Goal: Information Seeking & Learning: Learn about a topic

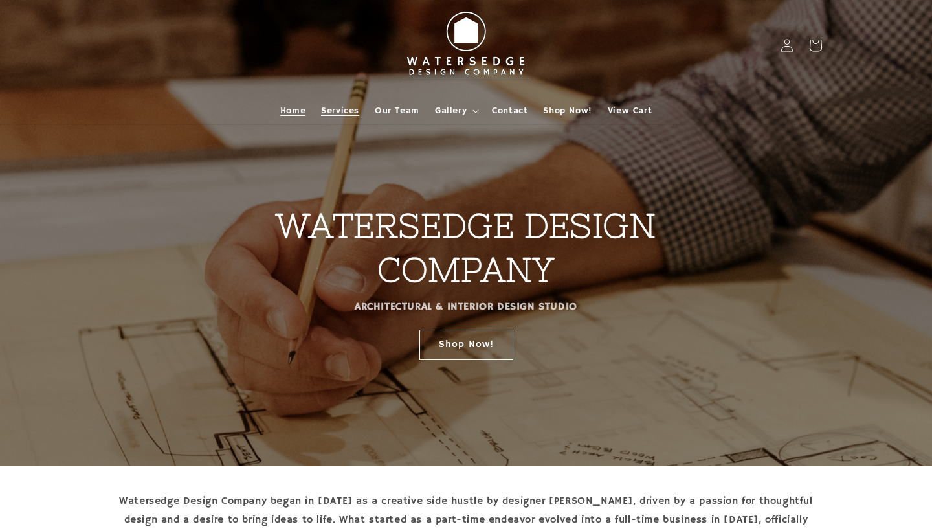
click at [343, 109] on span "Services" at bounding box center [340, 111] width 38 height 12
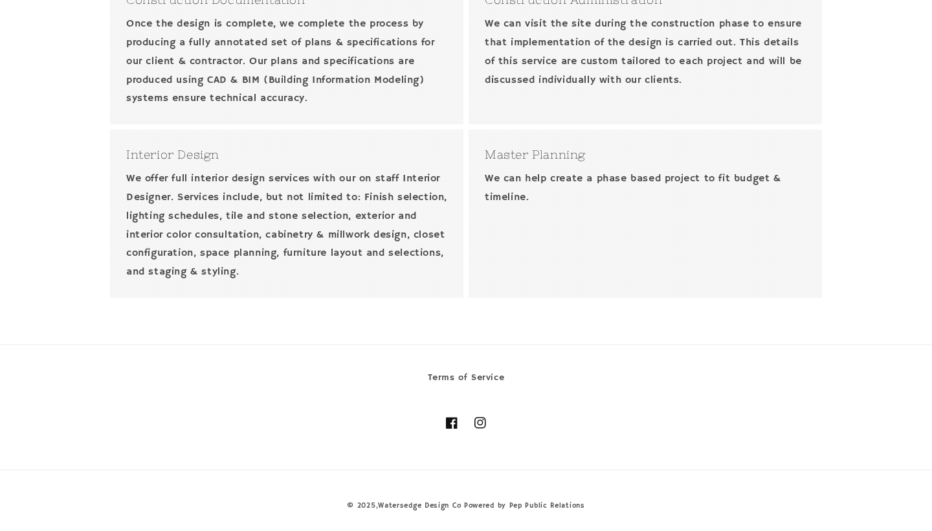
scroll to position [647, 0]
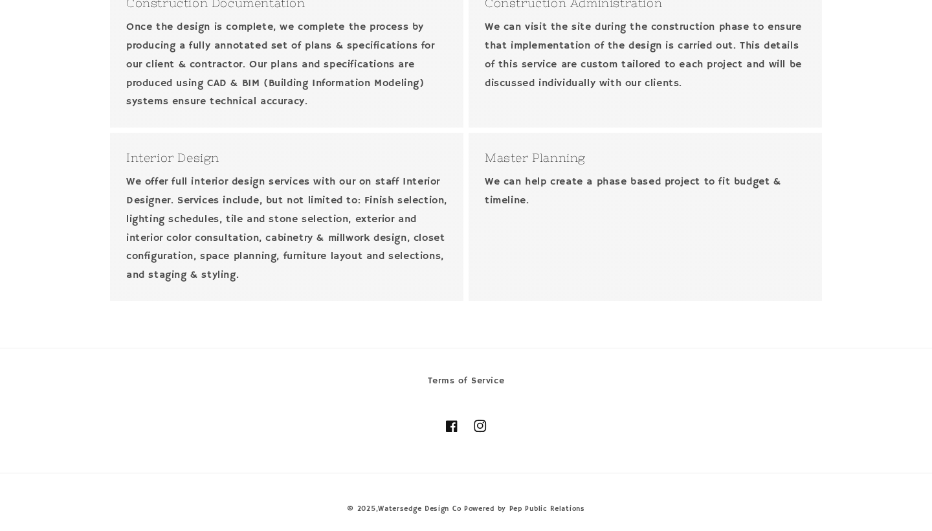
click at [483, 422] on icon at bounding box center [480, 425] width 7 height 7
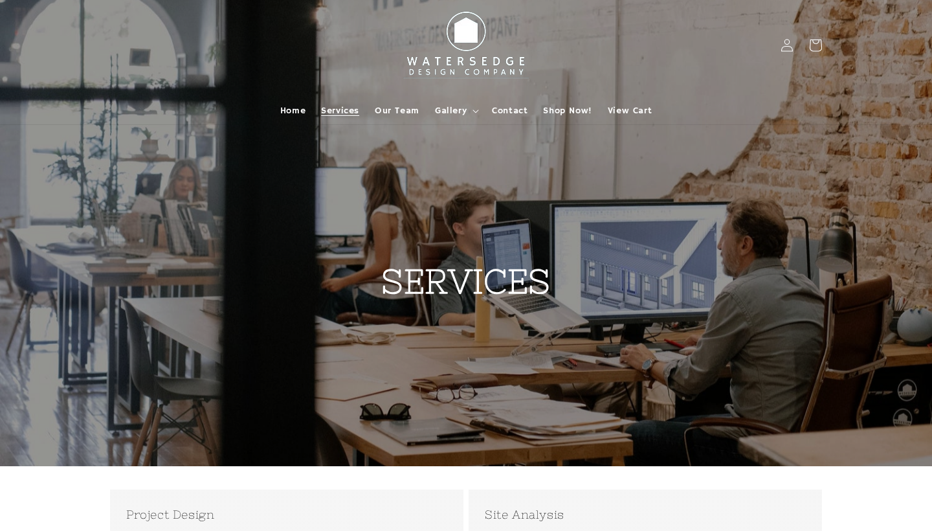
scroll to position [0, 0]
click at [472, 111] on icon at bounding box center [475, 111] width 6 height 4
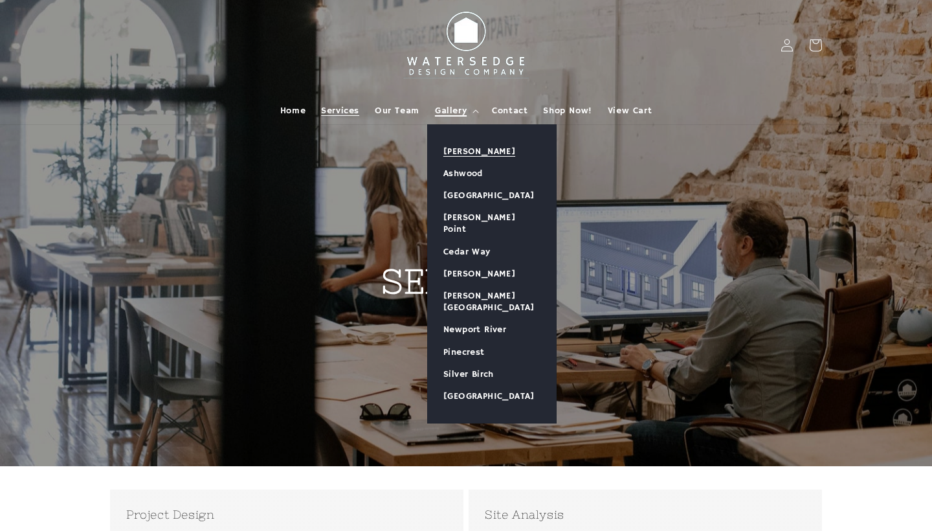
click at [468, 150] on link "[PERSON_NAME]" at bounding box center [492, 151] width 128 height 22
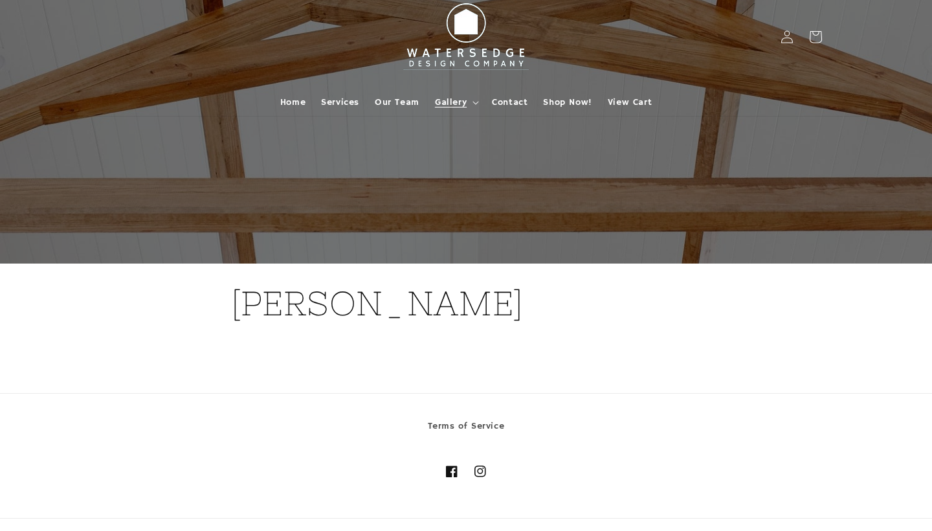
scroll to position [-1, 0]
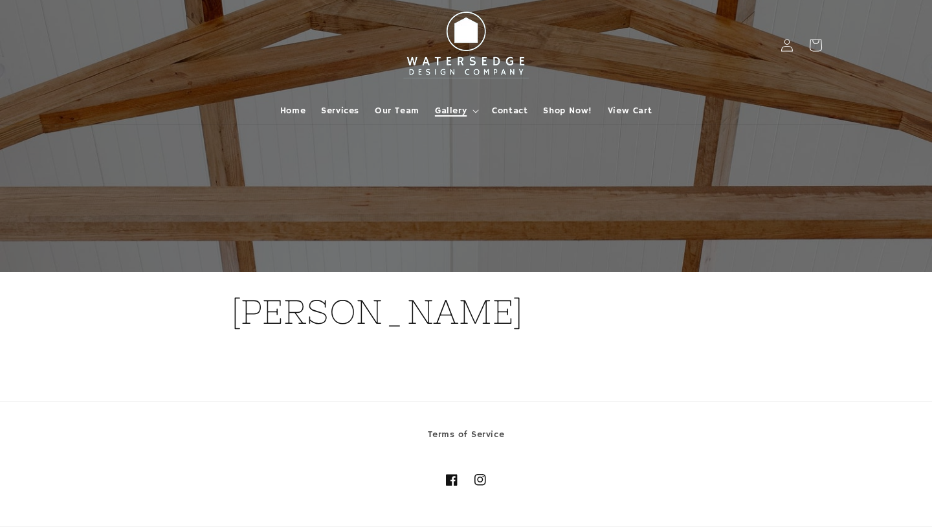
click at [463, 110] on span "Gallery" at bounding box center [451, 111] width 32 height 12
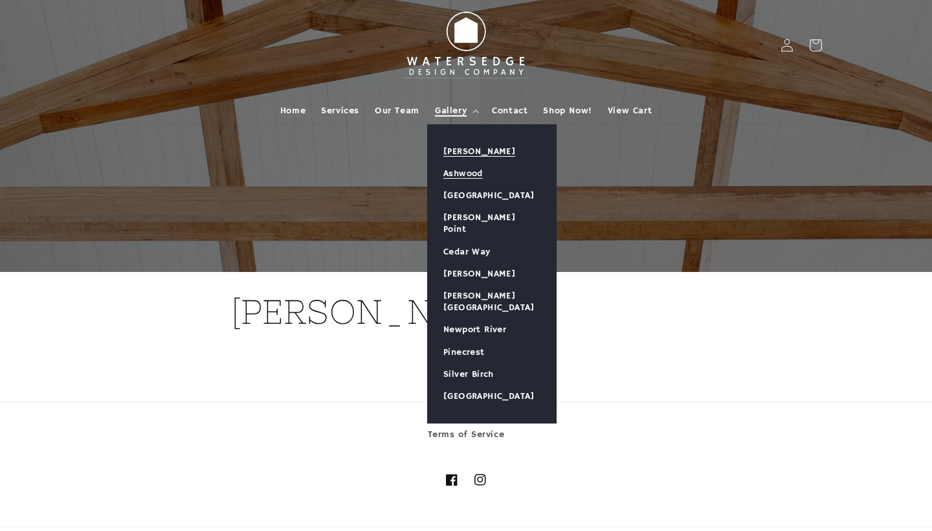
click at [469, 172] on link "Ashwood" at bounding box center [492, 173] width 128 height 22
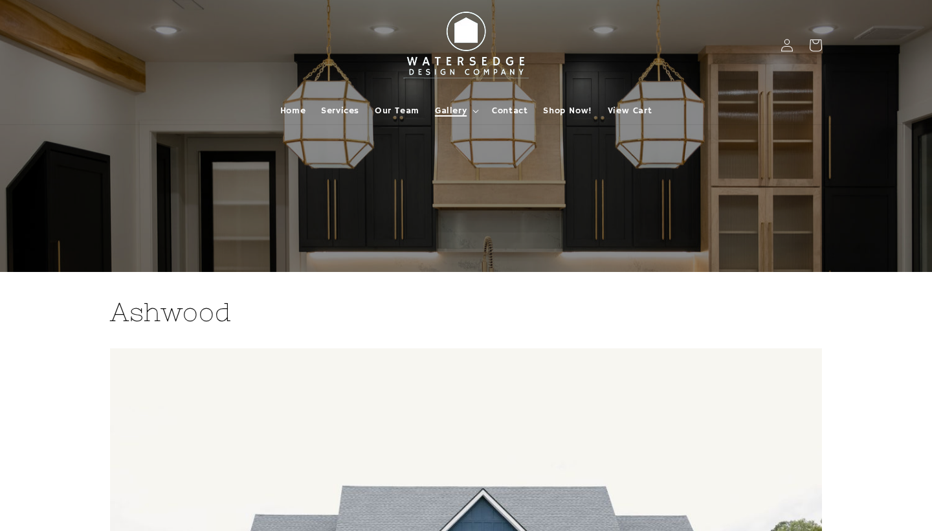
click at [462, 110] on span "Gallery" at bounding box center [451, 111] width 32 height 12
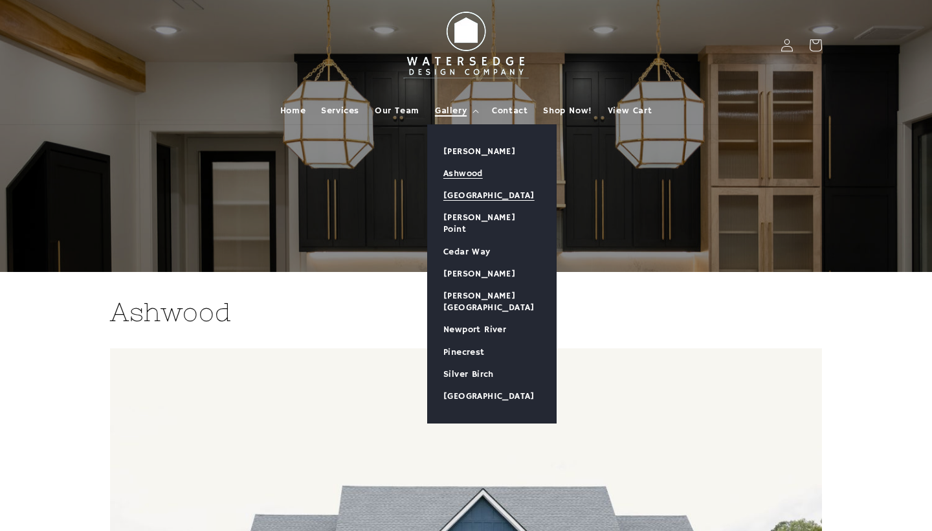
click at [473, 197] on link "[GEOGRAPHIC_DATA]" at bounding box center [492, 195] width 128 height 22
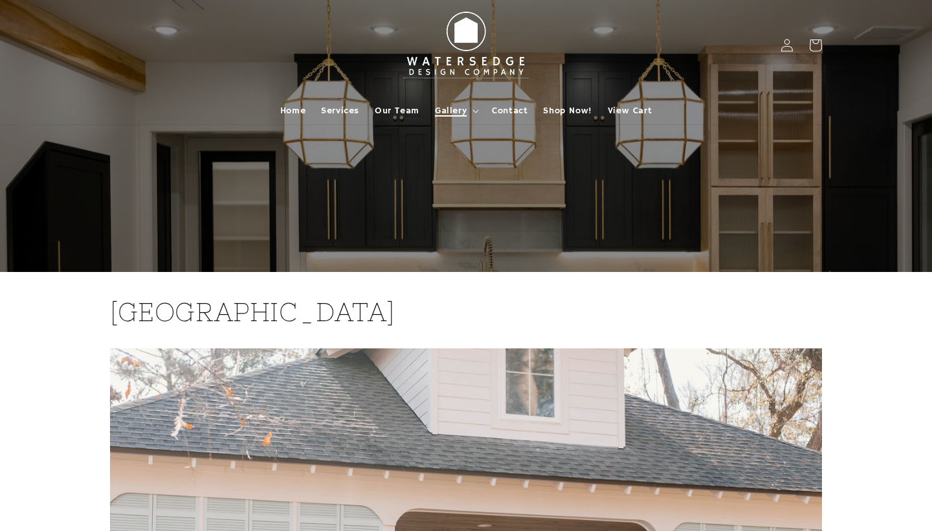
click at [459, 105] on span "Gallery" at bounding box center [451, 111] width 32 height 12
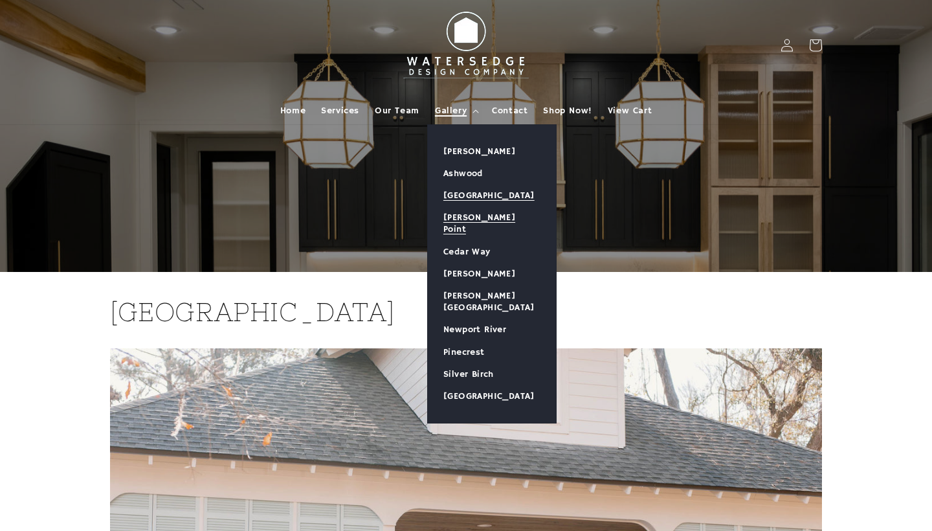
click at [482, 217] on link "[PERSON_NAME] Point" at bounding box center [492, 223] width 128 height 34
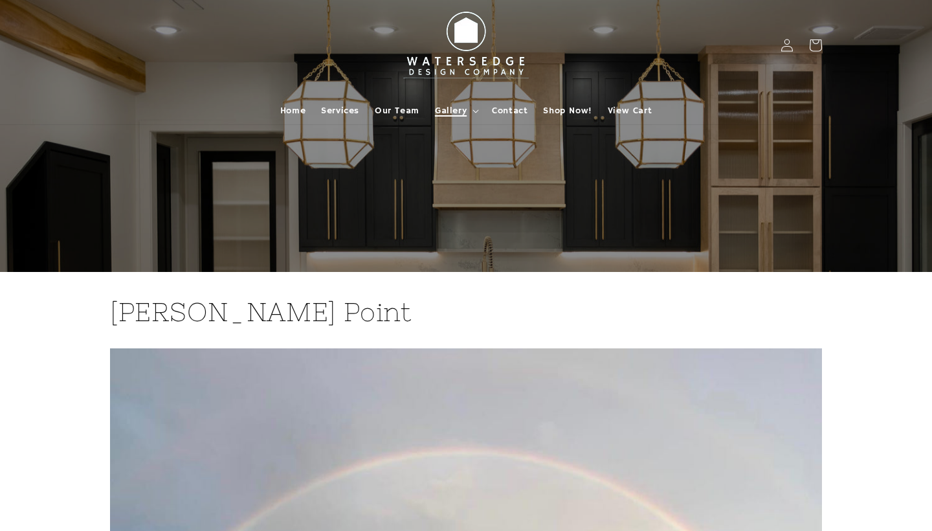
click at [471, 111] on summary "Gallery" at bounding box center [455, 110] width 57 height 27
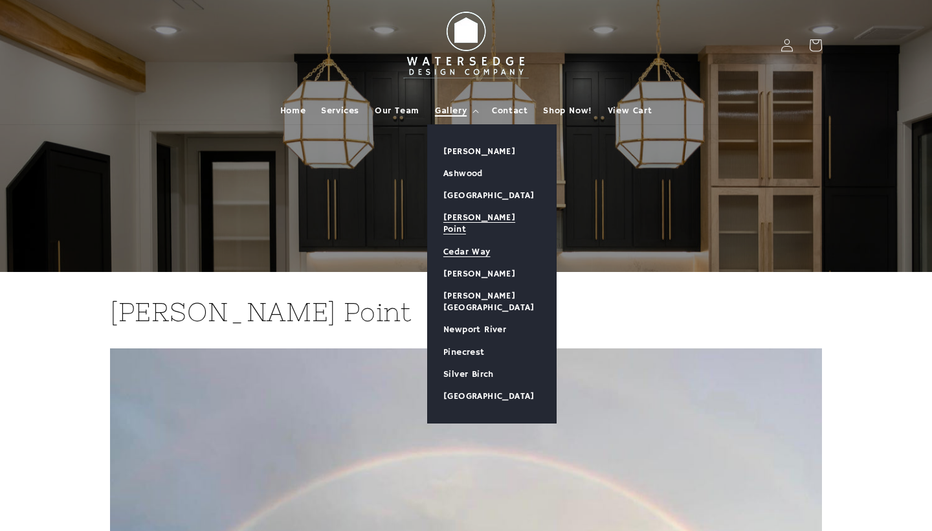
click at [474, 243] on link "Cedar Way" at bounding box center [492, 252] width 128 height 22
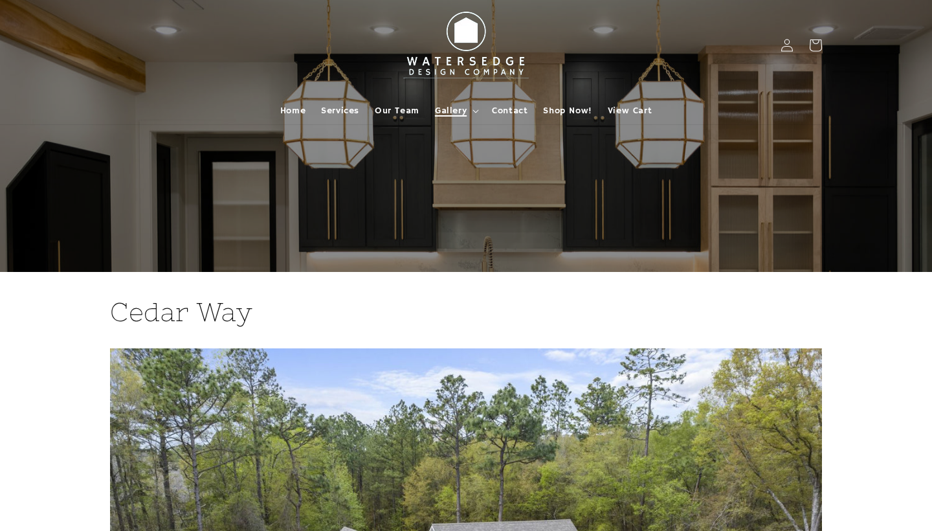
click at [473, 113] on icon at bounding box center [475, 111] width 6 height 4
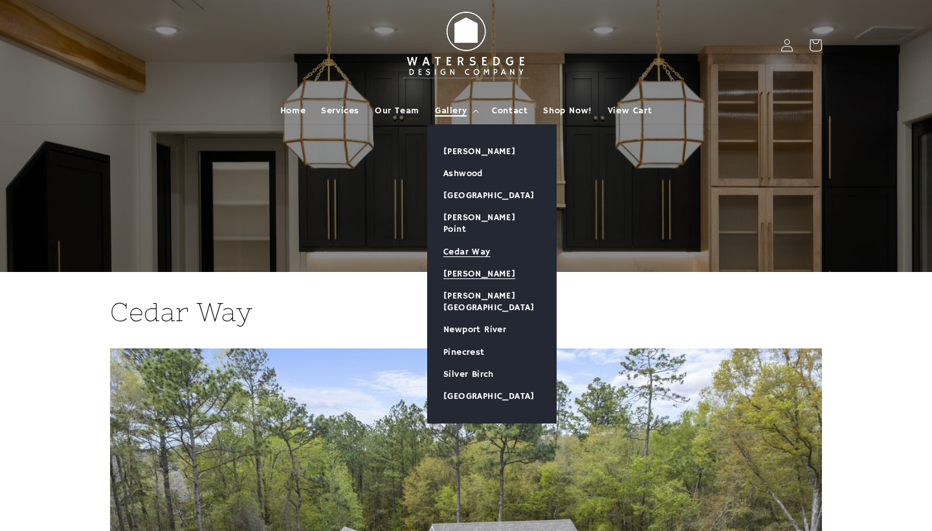
click at [470, 263] on link "[PERSON_NAME]" at bounding box center [492, 274] width 128 height 22
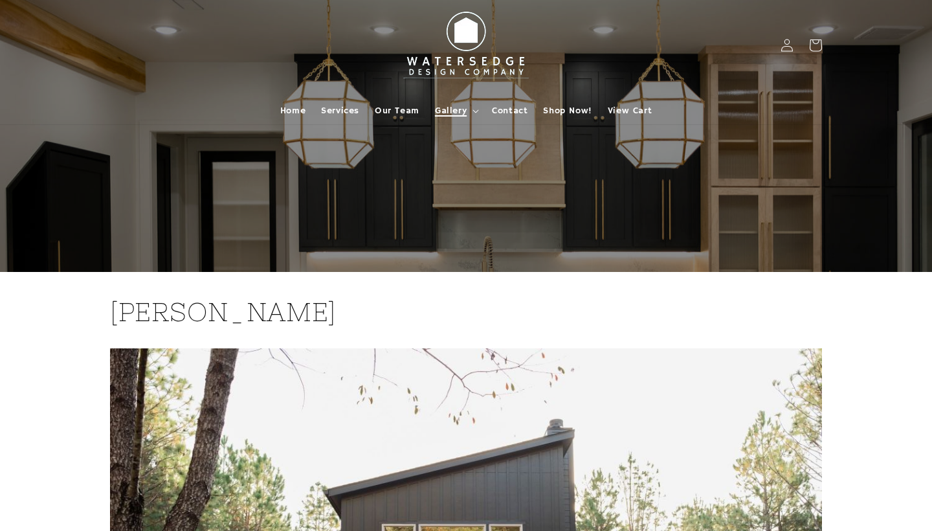
click at [467, 116] on summary "Gallery" at bounding box center [455, 110] width 57 height 27
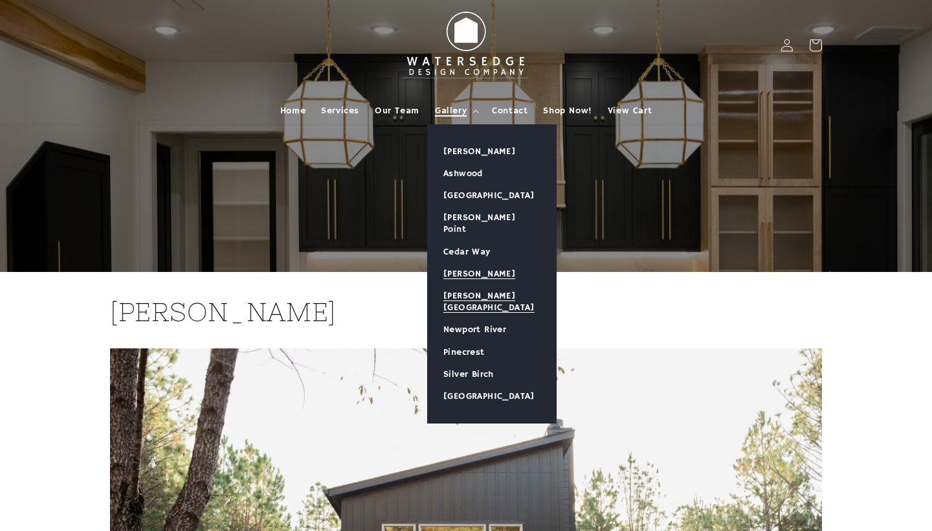
click at [476, 285] on link "[PERSON_NAME][GEOGRAPHIC_DATA]" at bounding box center [492, 302] width 128 height 34
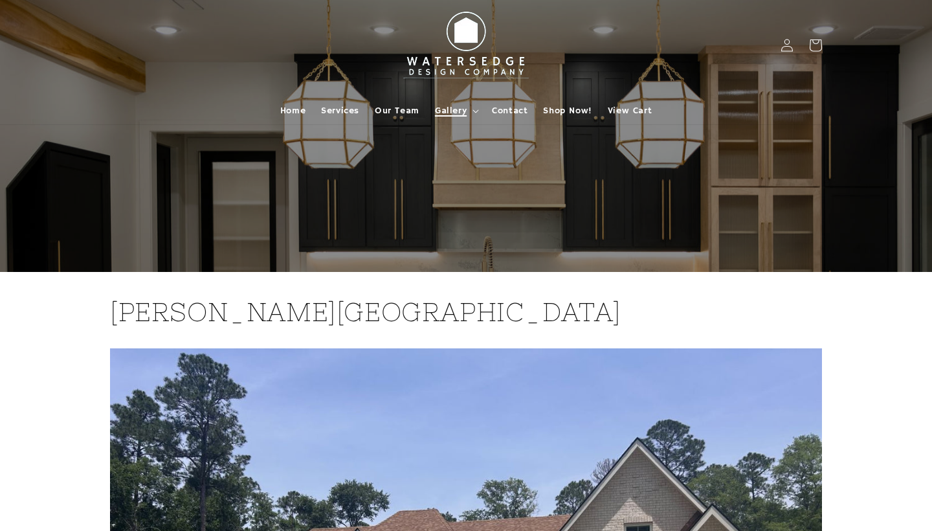
click at [460, 109] on span "Gallery" at bounding box center [451, 111] width 32 height 12
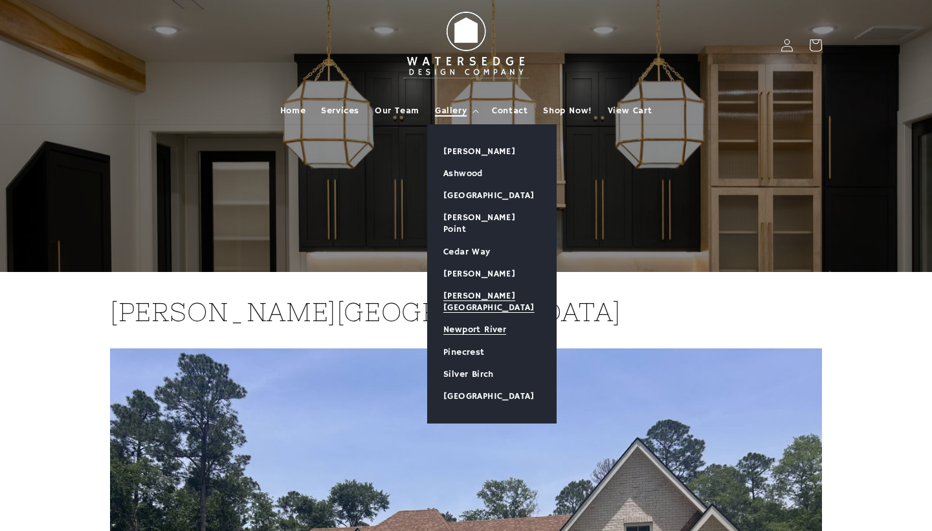
click at [472, 318] on link "Newport River" at bounding box center [492, 329] width 128 height 22
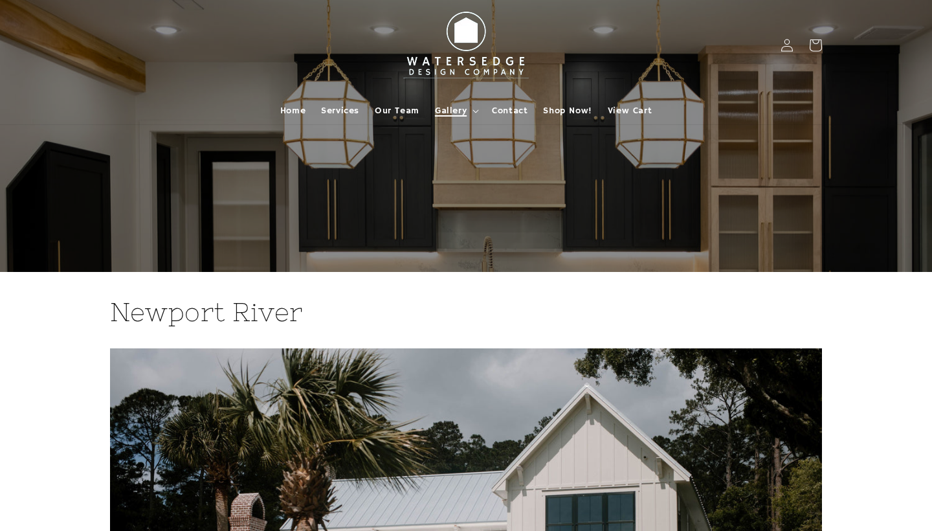
click at [458, 110] on span "Gallery" at bounding box center [451, 111] width 32 height 12
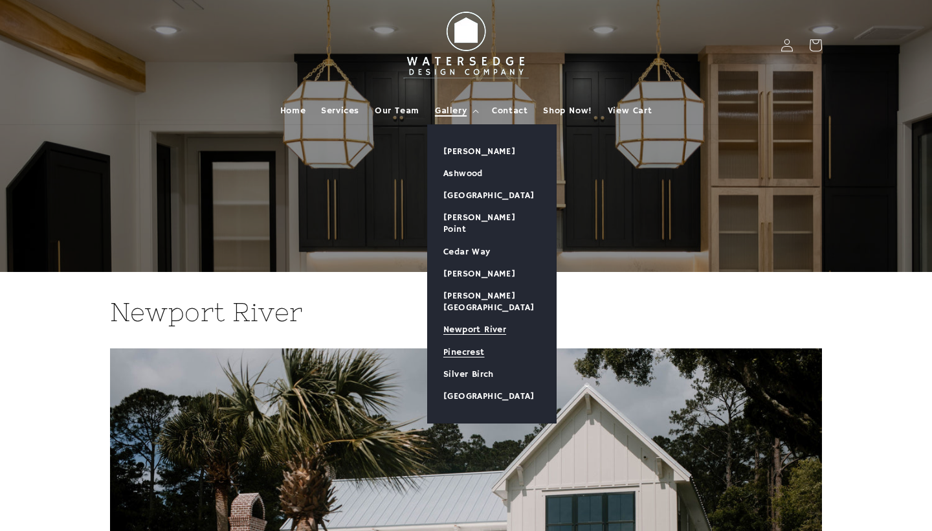
click at [464, 341] on link "Pinecrest" at bounding box center [492, 352] width 128 height 22
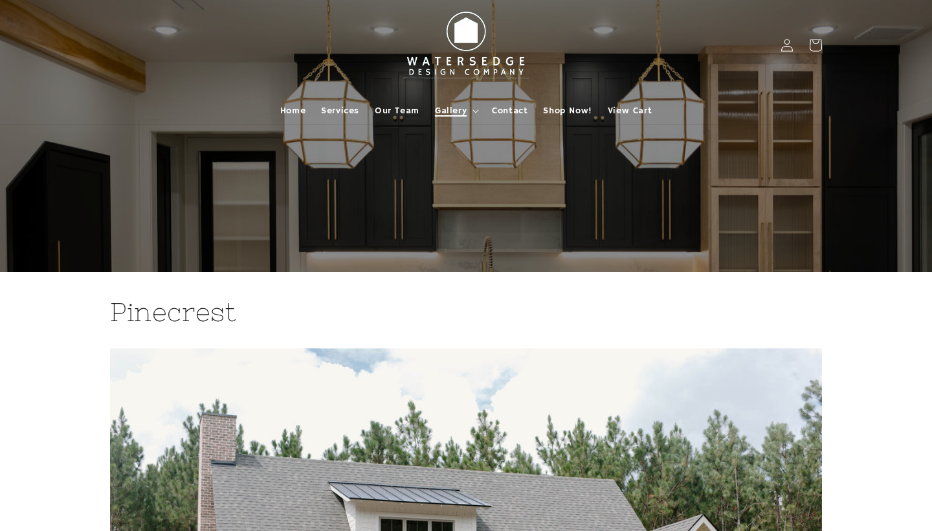
click at [470, 110] on summary "Gallery" at bounding box center [455, 110] width 57 height 27
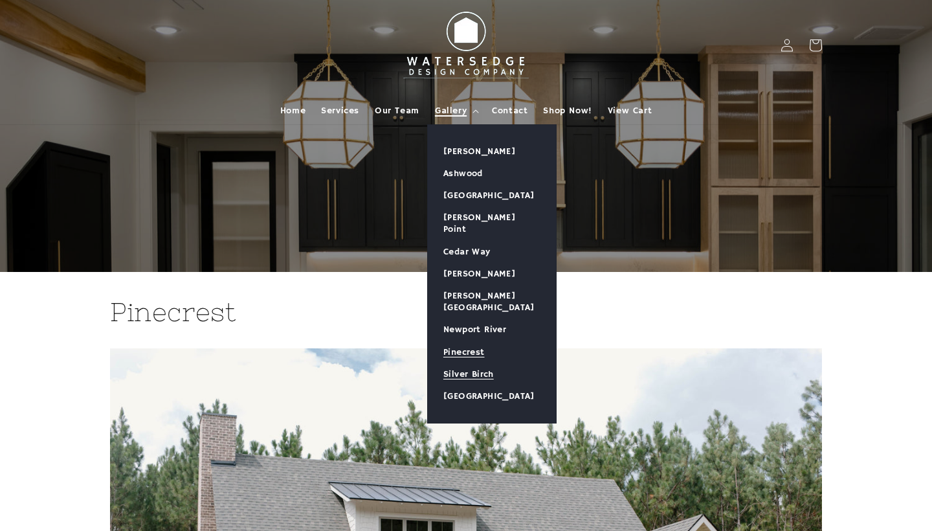
click at [484, 363] on link "Silver Birch" at bounding box center [492, 374] width 128 height 22
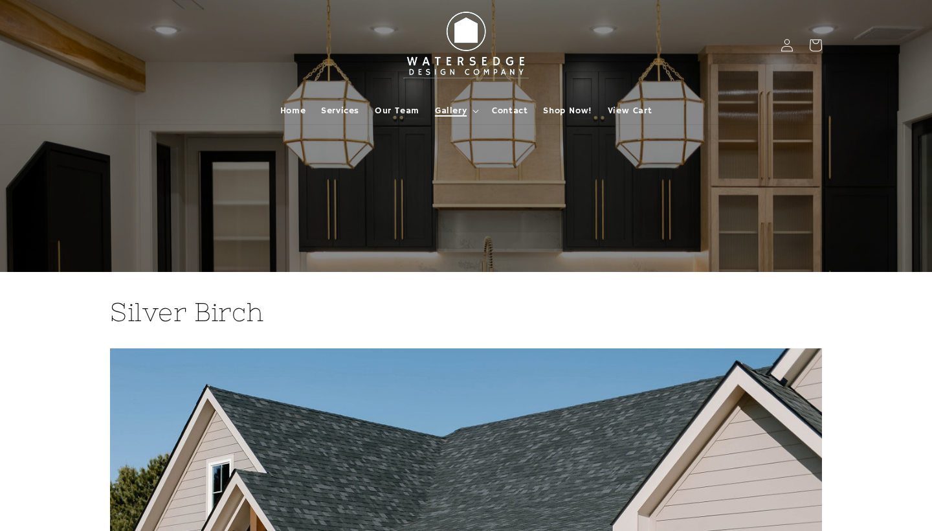
click at [469, 111] on summary "Gallery" at bounding box center [455, 110] width 57 height 27
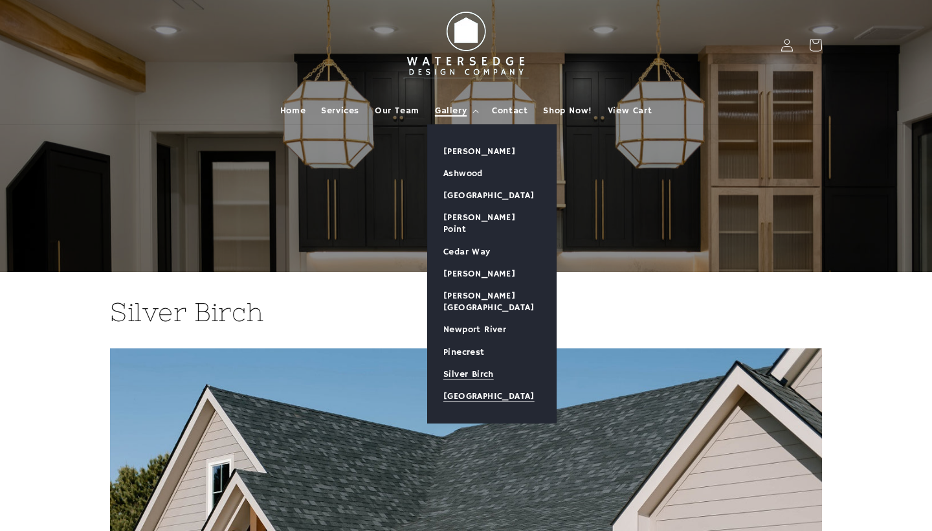
click at [469, 385] on link "[GEOGRAPHIC_DATA]" at bounding box center [492, 396] width 128 height 22
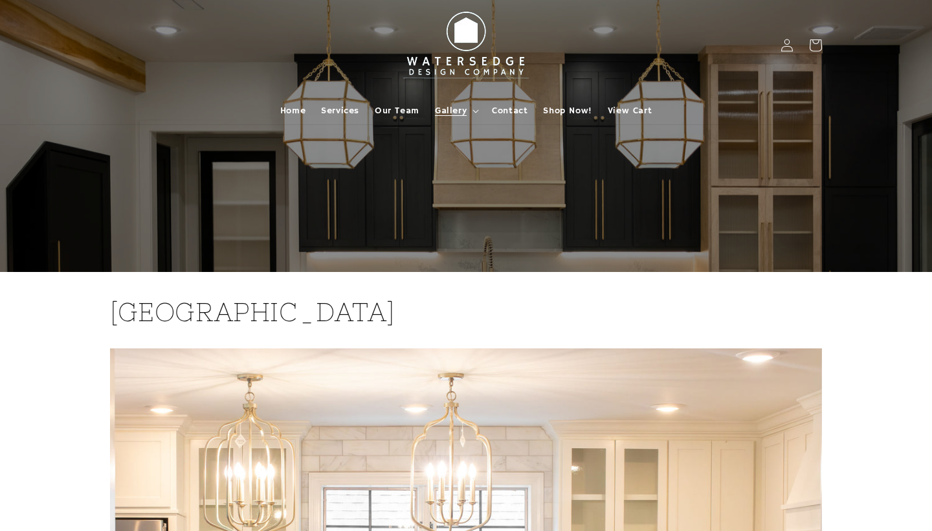
click at [478, 38] on img at bounding box center [466, 45] width 142 height 80
